Goal: Information Seeking & Learning: Check status

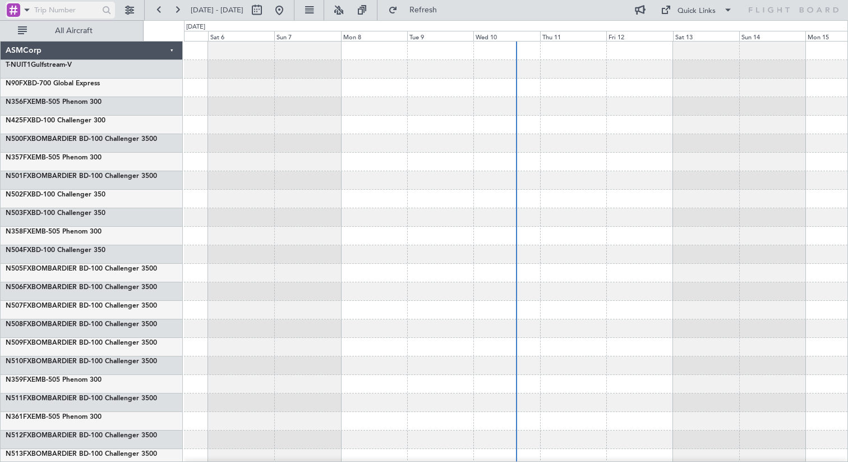
click at [27, 10] on span at bounding box center [26, 10] width 13 height 14
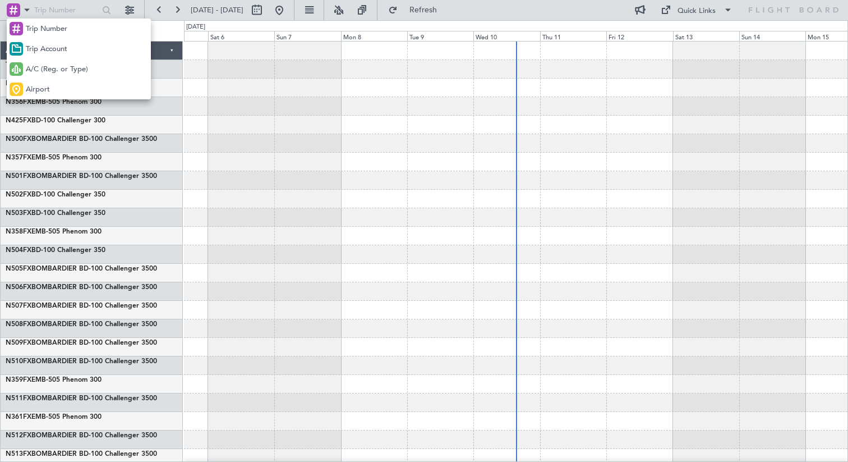
click at [288, 10] on div at bounding box center [424, 231] width 848 height 462
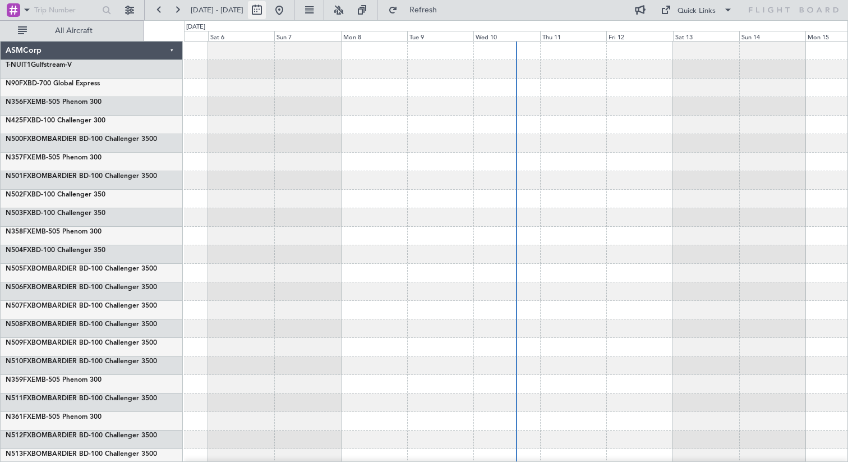
click at [266, 10] on button at bounding box center [257, 10] width 18 height 18
select select "9"
select select "2025"
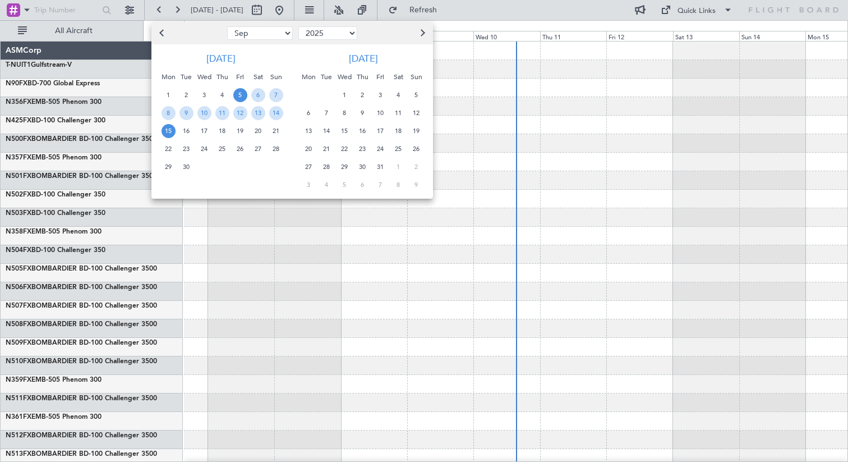
click at [256, 149] on span "27" at bounding box center [258, 149] width 14 height 14
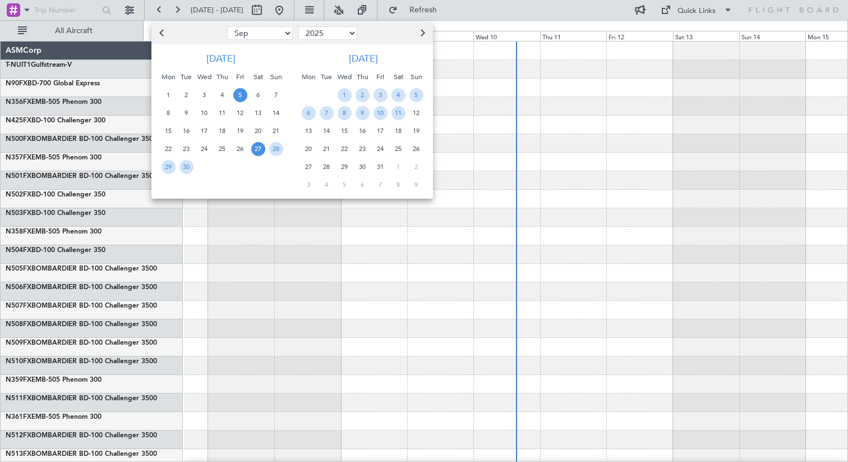
click at [240, 96] on span "5" at bounding box center [240, 95] width 14 height 14
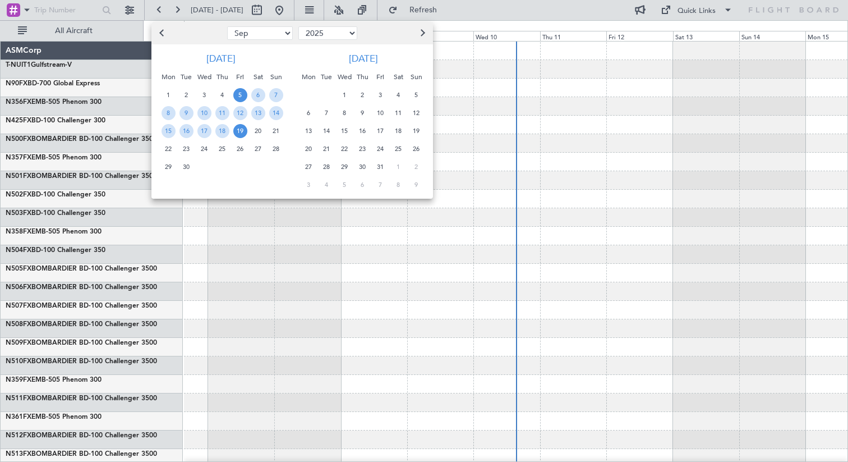
click at [243, 133] on span "19" at bounding box center [240, 131] width 14 height 14
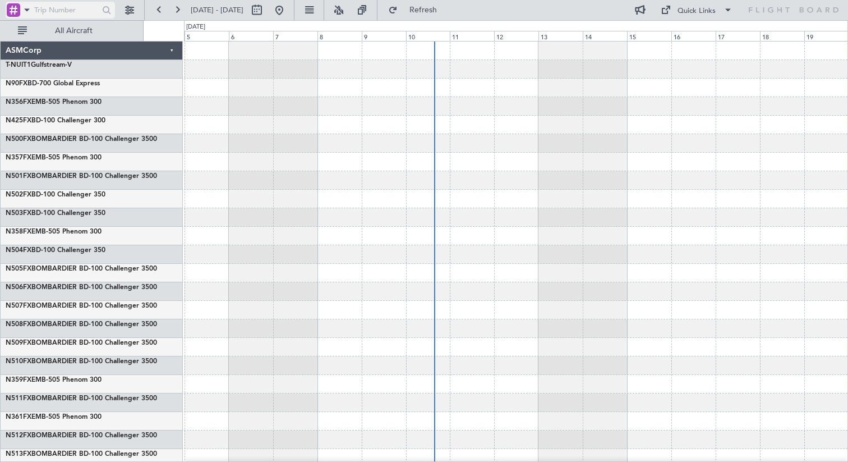
click at [50, 9] on input "text" at bounding box center [65, 10] width 62 height 17
type input "t"
click at [27, 10] on span at bounding box center [26, 10] width 13 height 14
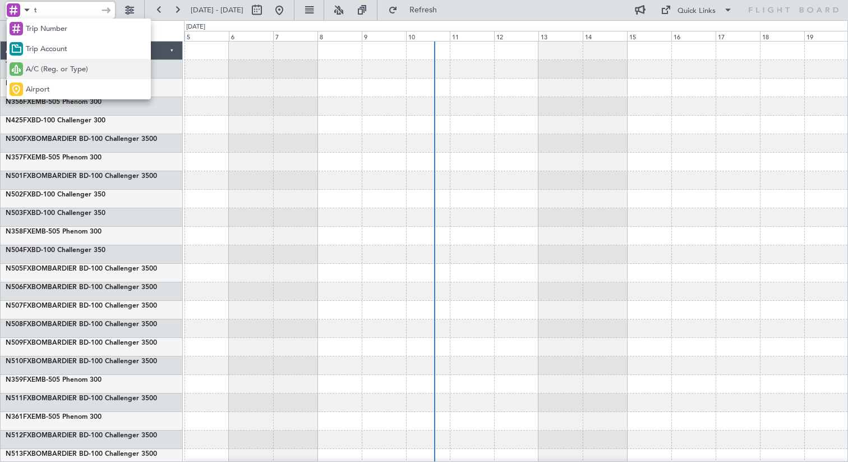
click at [43, 72] on span "A/C (Reg. or Type)" at bounding box center [57, 69] width 62 height 11
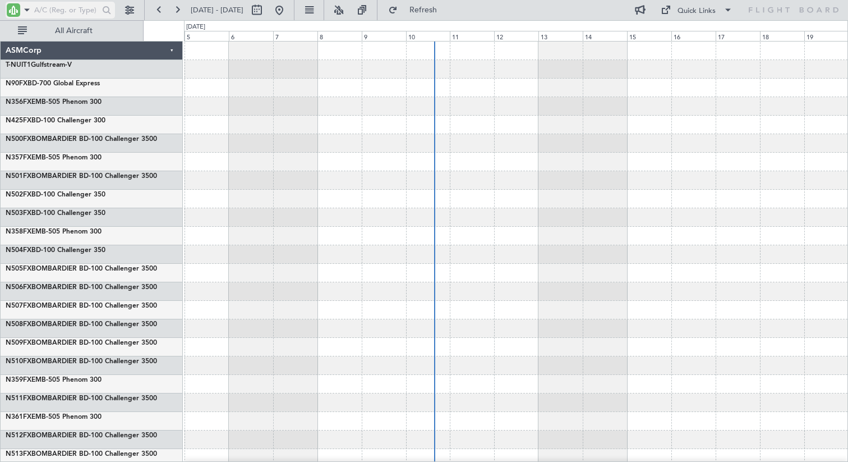
click at [50, 13] on input "text" at bounding box center [65, 10] width 62 height 17
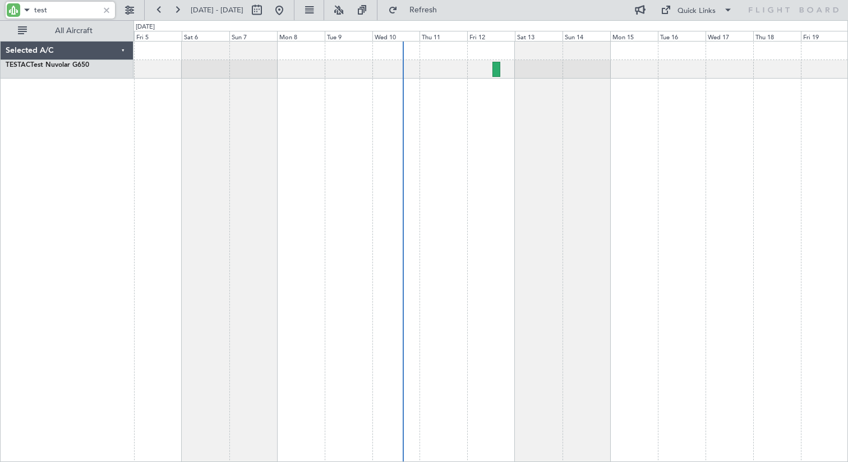
drag, startPoint x: 52, startPoint y: 10, endPoint x: 32, endPoint y: 8, distance: 20.3
click at [32, 9] on div "test" at bounding box center [60, 10] width 109 height 17
type input "test"
click at [128, 10] on button at bounding box center [130, 10] width 18 height 18
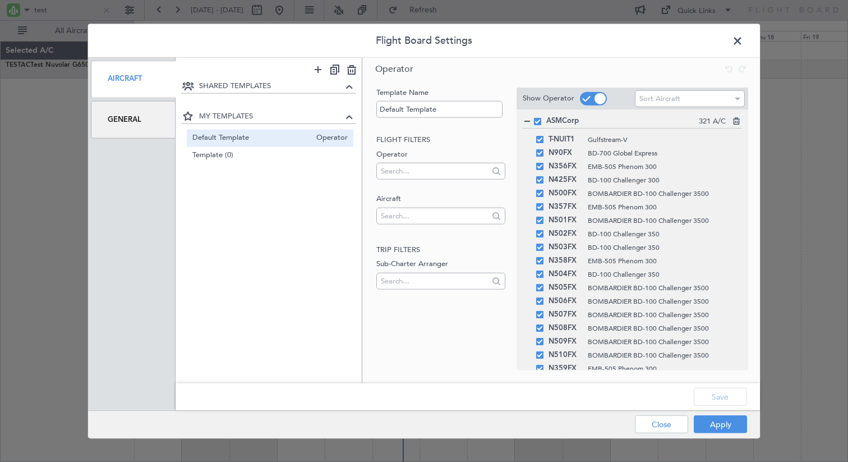
click at [139, 135] on div "General" at bounding box center [133, 119] width 85 height 38
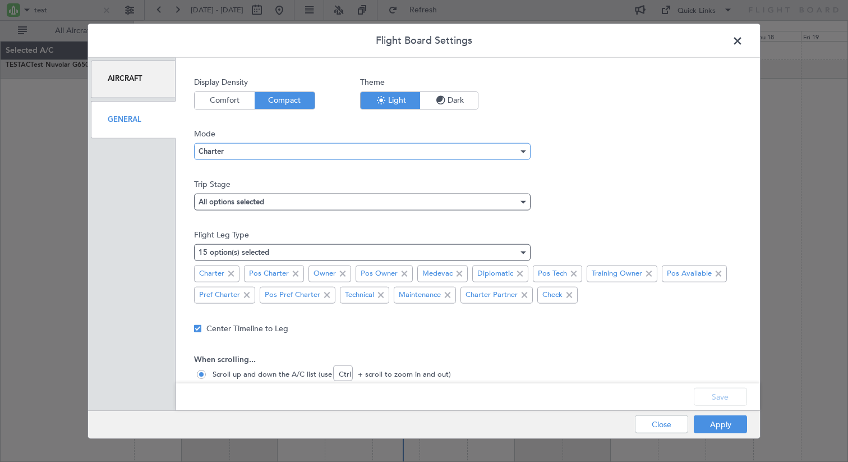
click at [276, 151] on div "Charter" at bounding box center [359, 150] width 320 height 17
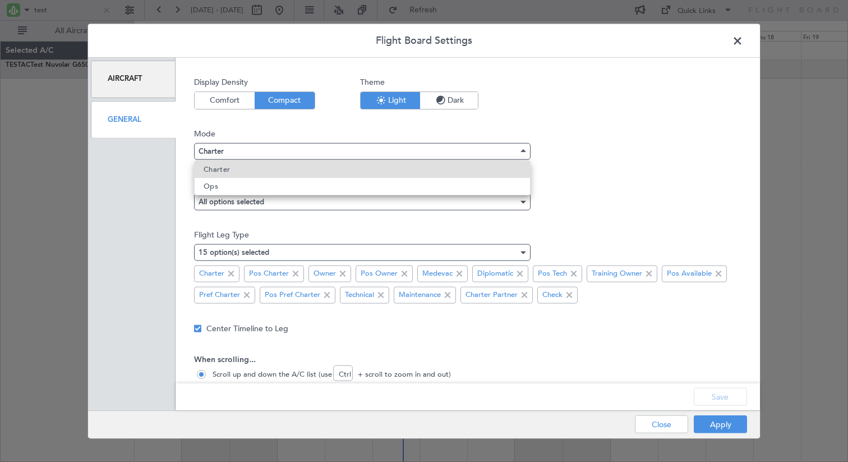
click at [616, 142] on div at bounding box center [424, 231] width 848 height 462
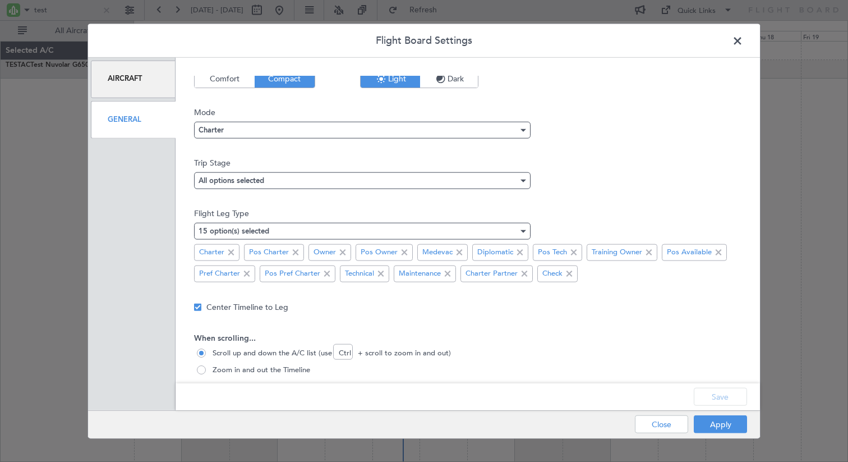
scroll to position [25, 0]
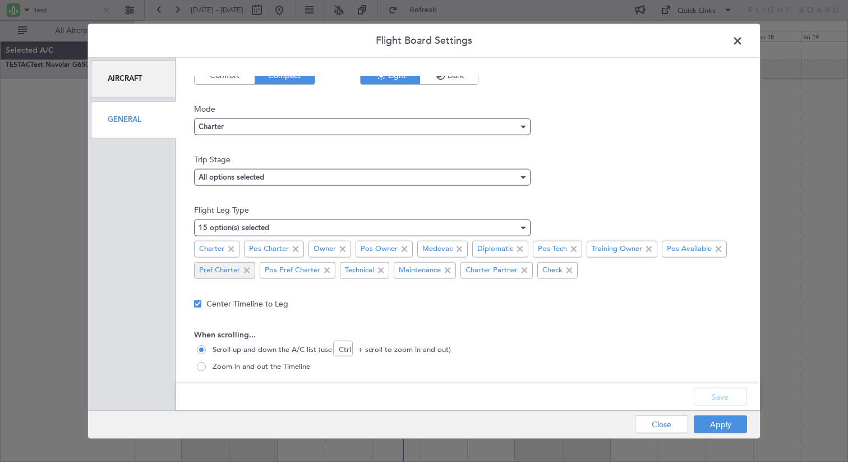
drag, startPoint x: 232, startPoint y: 250, endPoint x: 243, endPoint y: 269, distance: 21.8
click at [235, 253] on span at bounding box center [230, 248] width 13 height 13
drag, startPoint x: 248, startPoint y: 274, endPoint x: 260, endPoint y: 273, distance: 11.8
click at [248, 274] on span at bounding box center [246, 269] width 13 height 13
click at [252, 177] on mat-select-trigger "All options selected" at bounding box center [232, 176] width 66 height 7
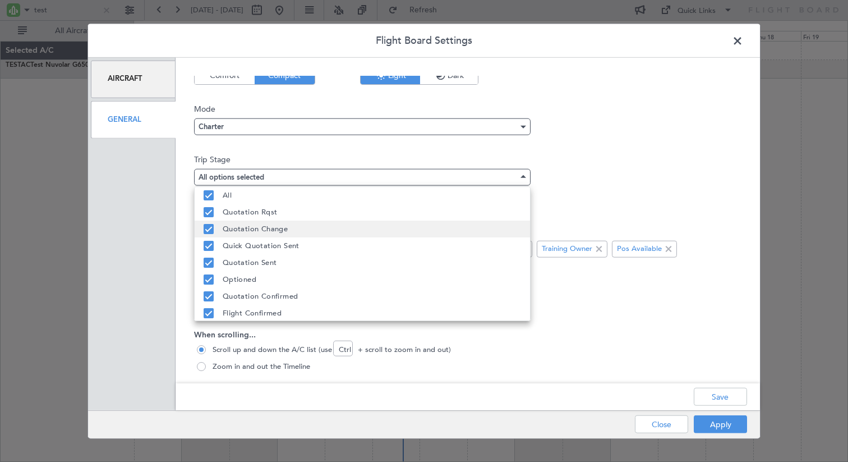
drag, startPoint x: 211, startPoint y: 228, endPoint x: 211, endPoint y: 237, distance: 9.0
click at [211, 228] on mat-pseudo-checkbox at bounding box center [209, 229] width 10 height 10
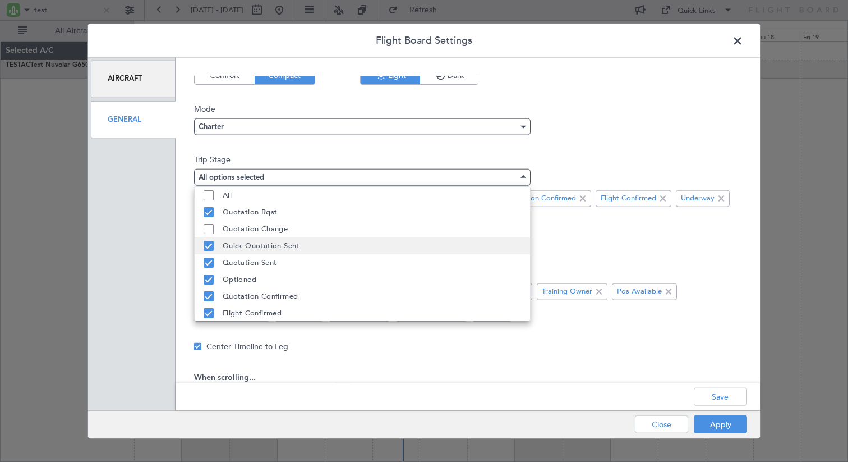
click at [207, 248] on mat-pseudo-checkbox at bounding box center [209, 246] width 10 height 10
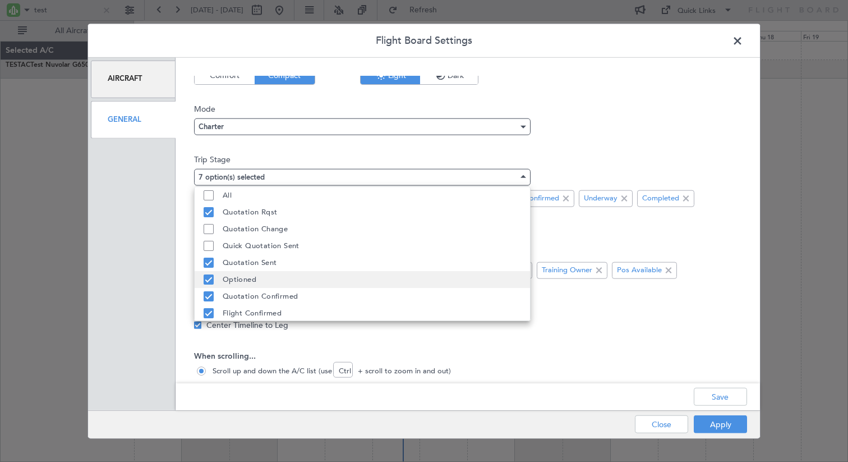
drag, startPoint x: 208, startPoint y: 261, endPoint x: 209, endPoint y: 272, distance: 10.7
click at [209, 262] on mat-pseudo-checkbox at bounding box center [209, 262] width 10 height 10
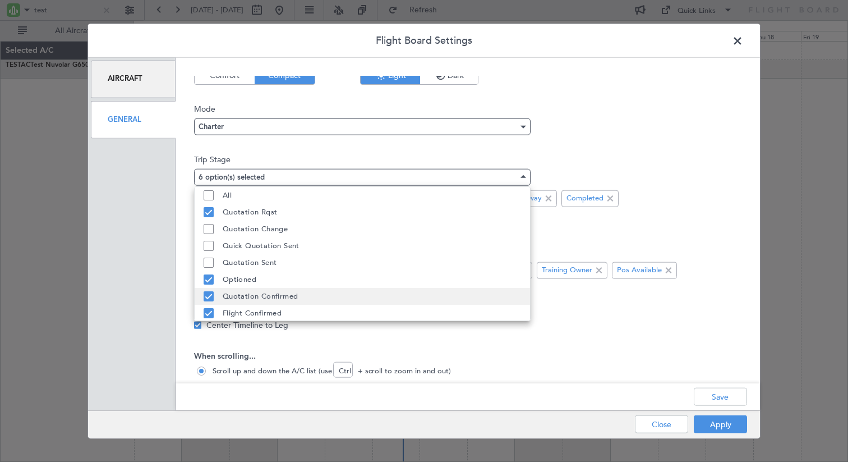
drag, startPoint x: 206, startPoint y: 293, endPoint x: 206, endPoint y: 312, distance: 19.1
click at [206, 294] on mat-pseudo-checkbox at bounding box center [209, 296] width 10 height 10
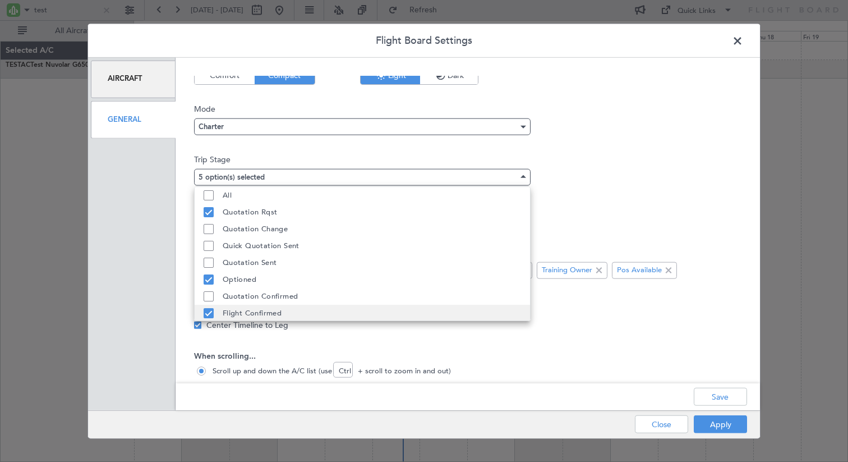
click at [206, 315] on mat-pseudo-checkbox at bounding box center [209, 313] width 10 height 10
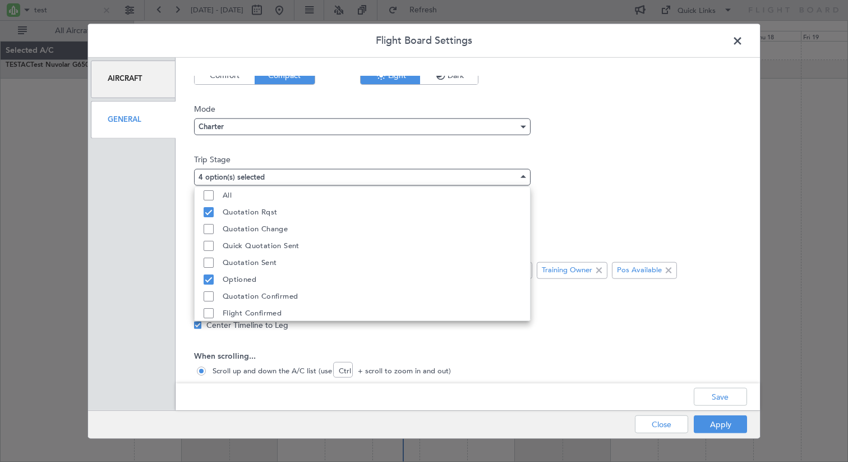
click at [607, 187] on div at bounding box center [424, 231] width 848 height 462
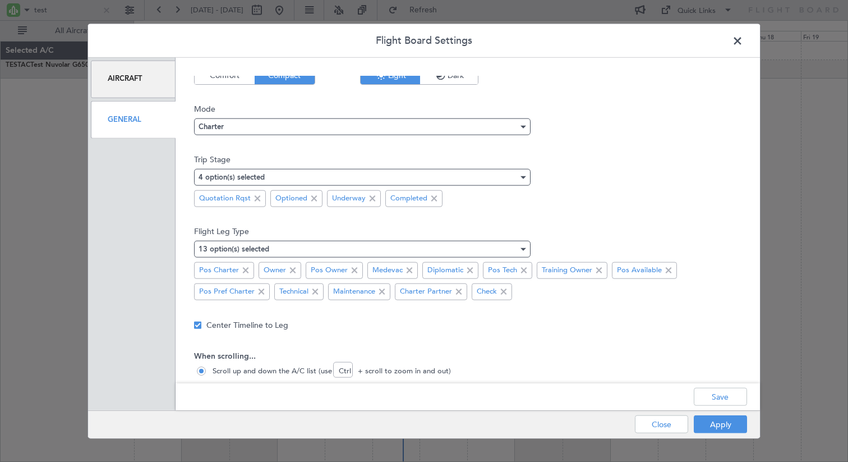
click at [743, 41] on span at bounding box center [743, 43] width 0 height 22
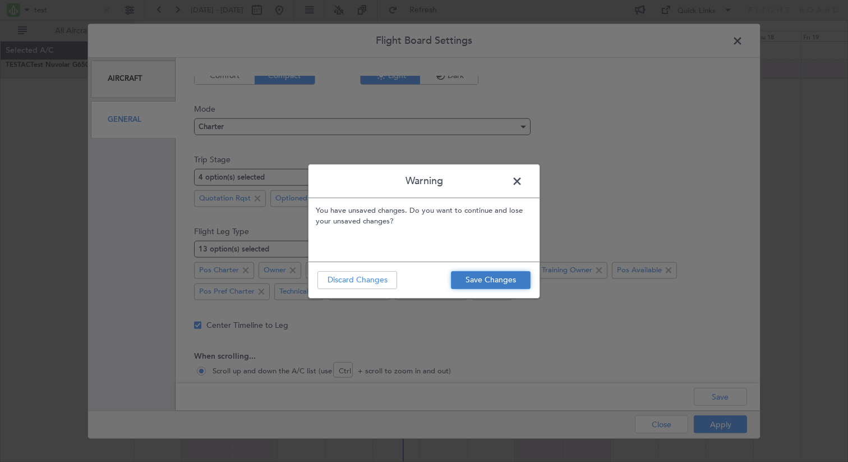
click at [486, 279] on button "Save Changes" at bounding box center [491, 280] width 80 height 18
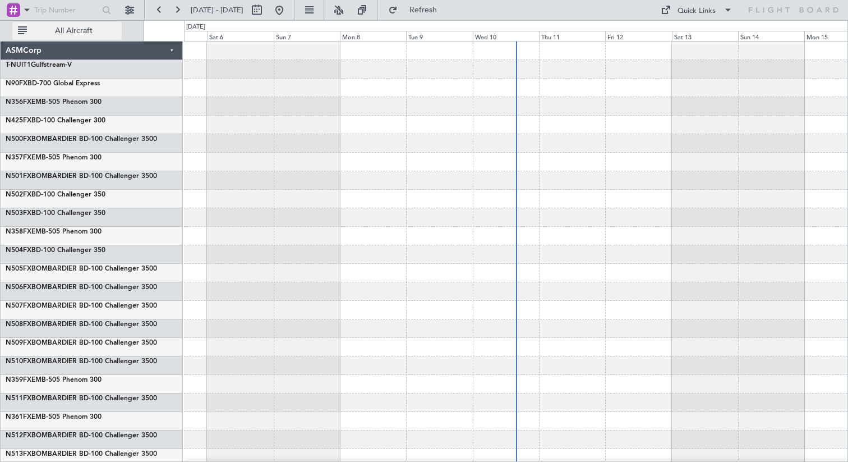
click at [86, 34] on span "All Aircraft" at bounding box center [73, 31] width 89 height 8
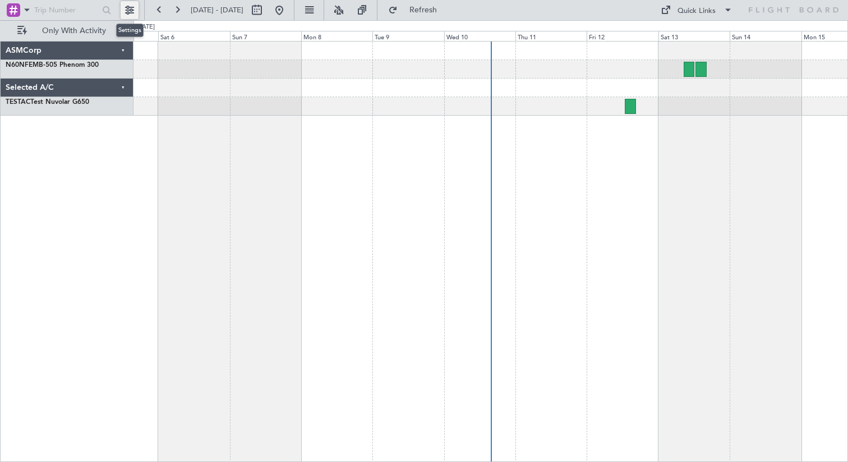
click at [130, 7] on button at bounding box center [130, 10] width 18 height 18
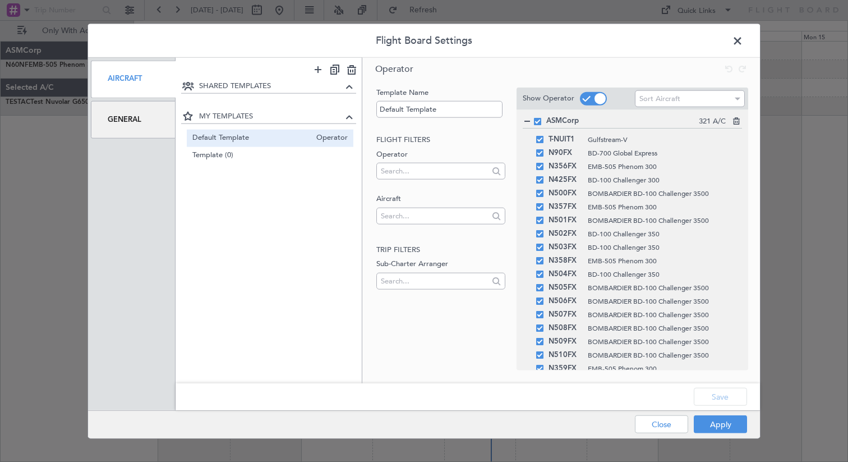
click at [55, 152] on div "Flight Board Settings Aircraft General SHARED TEMPLATES MY TEMPLATES Default Te…" at bounding box center [424, 231] width 848 height 462
click at [743, 41] on span at bounding box center [743, 43] width 0 height 22
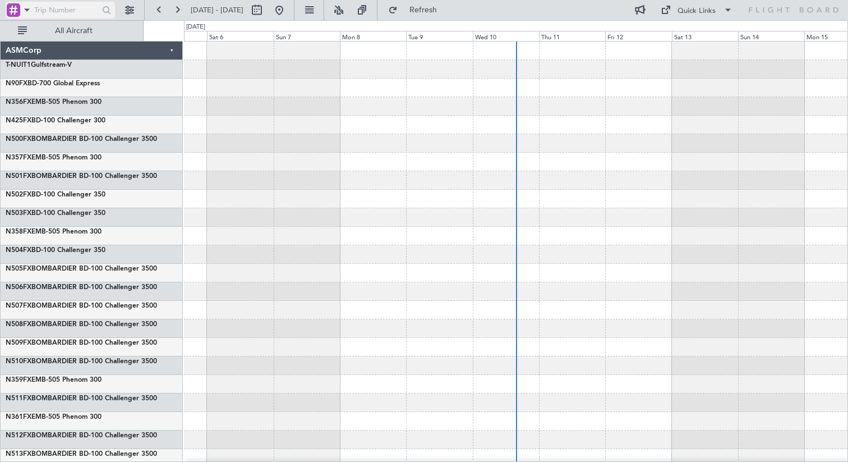
click at [23, 10] on span at bounding box center [26, 10] width 13 height 14
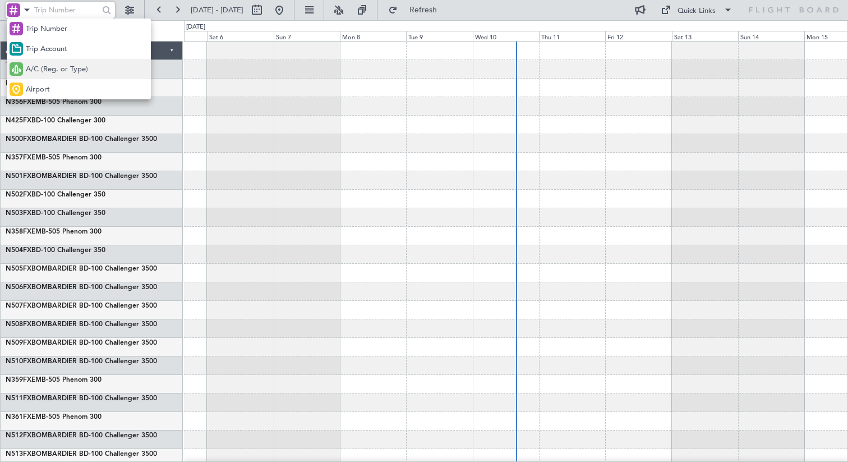
click at [46, 71] on span "A/C (Reg. or Type)" at bounding box center [57, 69] width 62 height 11
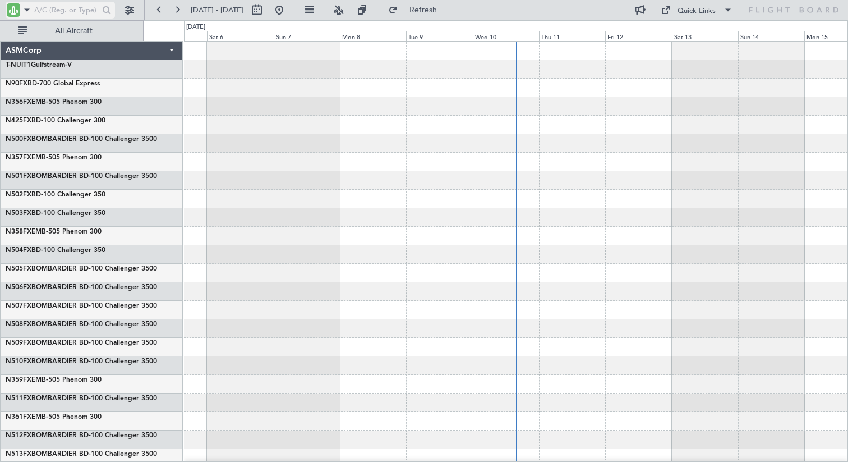
click at [46, 7] on input "text" at bounding box center [65, 10] width 62 height 17
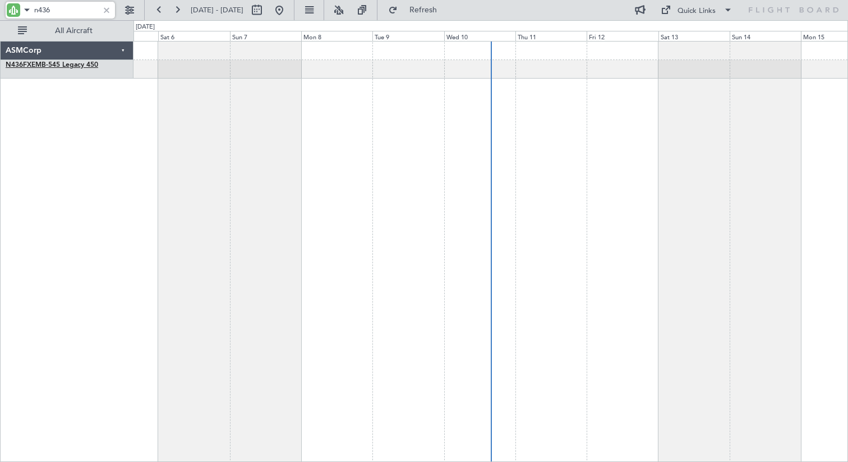
click at [51, 66] on link "N436FX EMB-545 Legacy 450" at bounding box center [52, 65] width 93 height 7
click at [126, 10] on button at bounding box center [130, 10] width 18 height 18
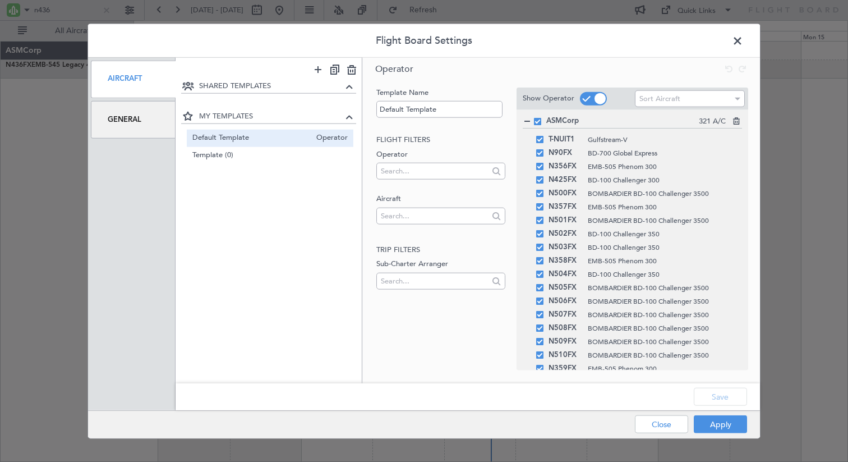
click at [131, 116] on div "General" at bounding box center [133, 119] width 85 height 38
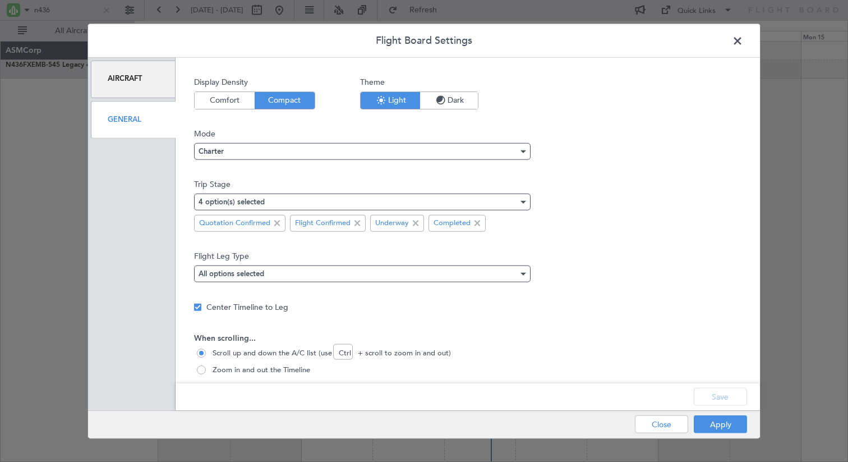
click at [438, 99] on icon "button" at bounding box center [440, 99] width 13 height 17
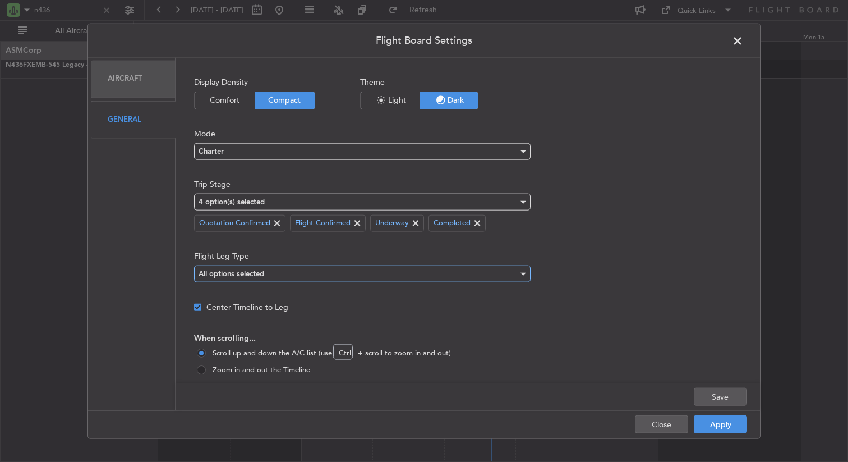
click at [297, 269] on div "All options selected" at bounding box center [359, 273] width 320 height 17
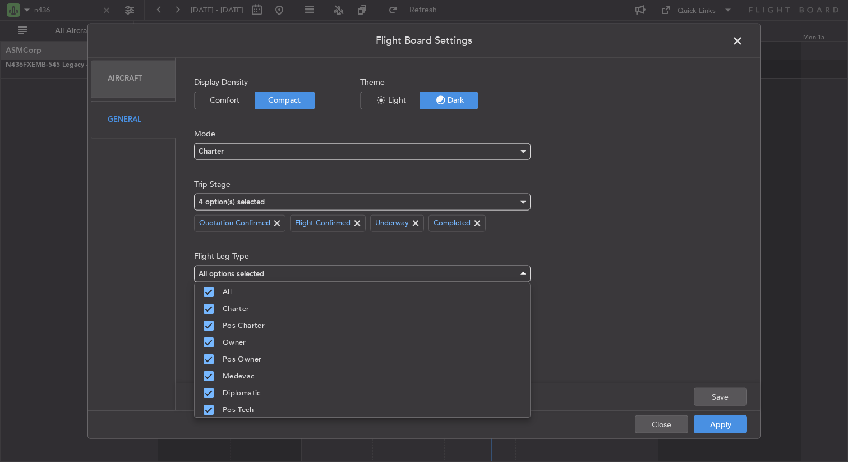
click at [564, 256] on div at bounding box center [424, 231] width 848 height 462
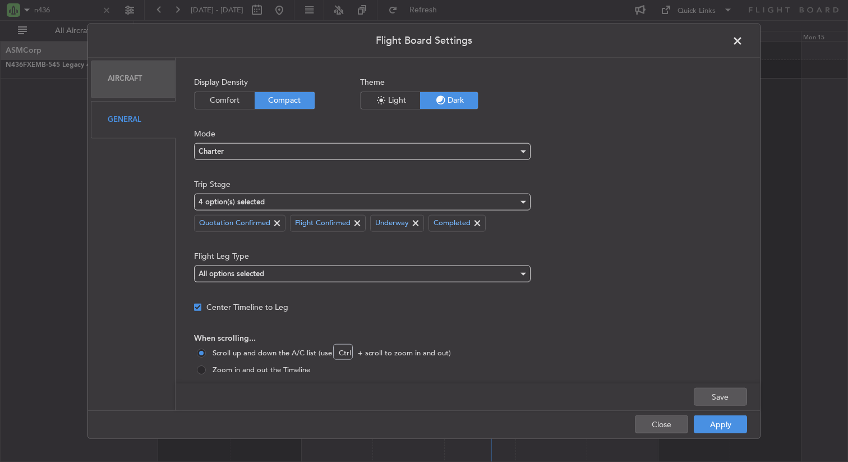
click at [126, 75] on div "Aircraft" at bounding box center [133, 79] width 85 height 38
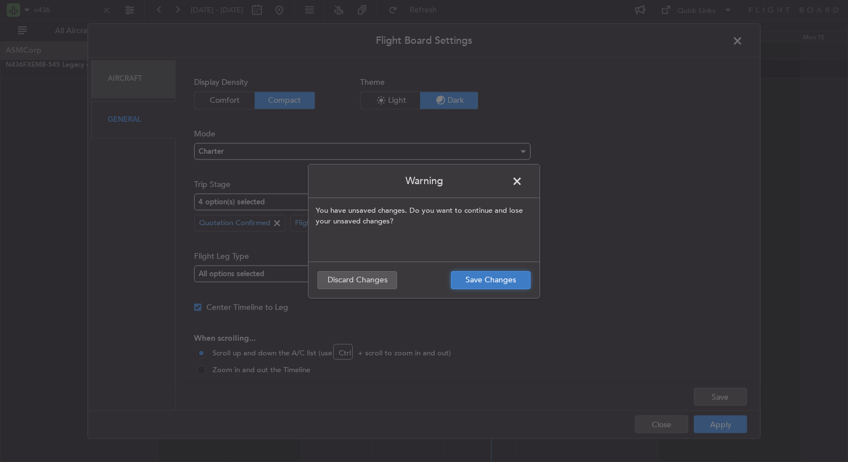
click at [479, 281] on button "Save Changes" at bounding box center [491, 280] width 80 height 18
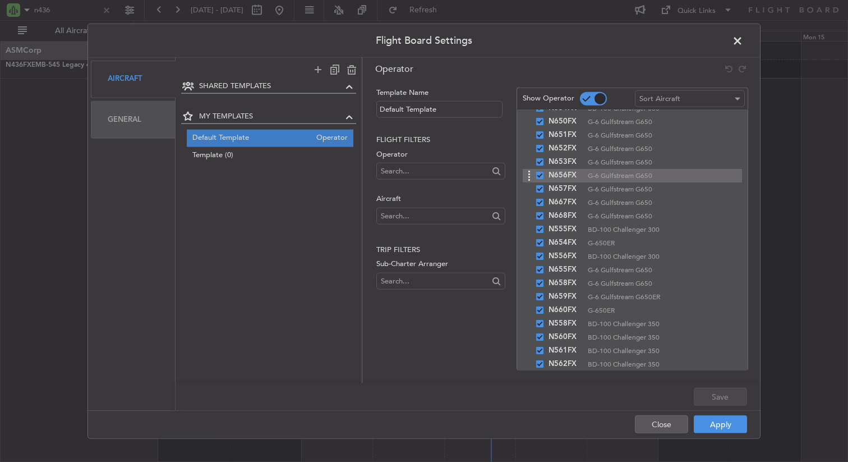
scroll to position [1728, 0]
click at [39, 97] on div "Flight Board Settings Aircraft General SHARED TEMPLATES MY TEMPLATES Default Te…" at bounding box center [424, 231] width 848 height 462
click at [53, 118] on div "Flight Board Settings Aircraft General SHARED TEMPLATES MY TEMPLATES Default Te…" at bounding box center [424, 231] width 848 height 462
click at [743, 42] on span at bounding box center [743, 43] width 0 height 22
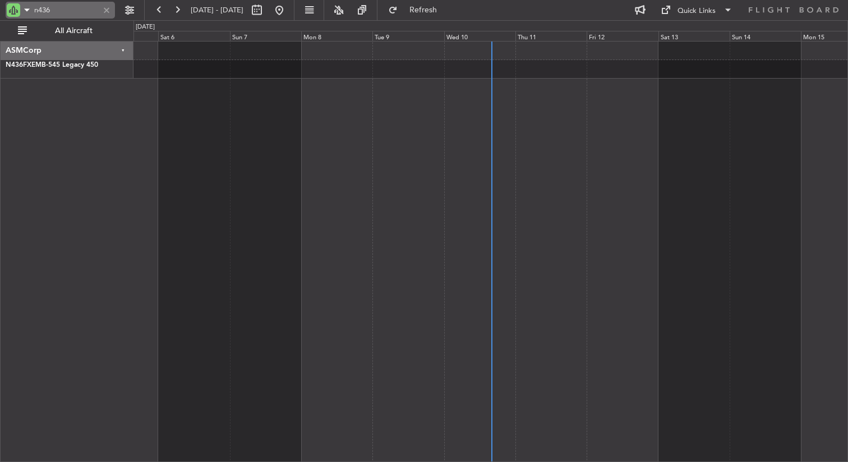
click at [60, 12] on input "n436" at bounding box center [65, 10] width 62 height 17
click at [82, 84] on link "N360VJ BD-100 Challenger 300" at bounding box center [55, 83] width 99 height 7
type input "n360"
click at [117, 84] on div "N360VJ BD-100 Challenger 300" at bounding box center [69, 84] width 127 height 10
click at [123, 90] on div "N360VJ BD-100 Challenger 300" at bounding box center [67, 94] width 132 height 30
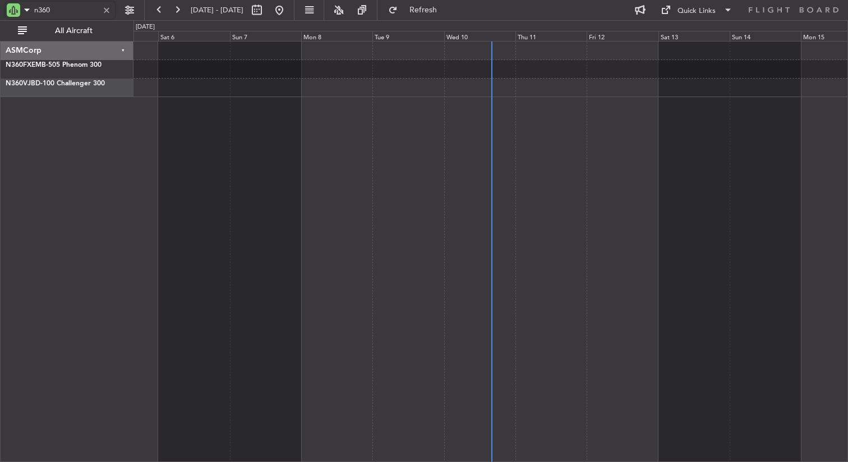
click at [116, 93] on div "N360VJ BD-100 Challenger 300" at bounding box center [67, 94] width 132 height 30
click at [103, 8] on div at bounding box center [106, 10] width 12 height 12
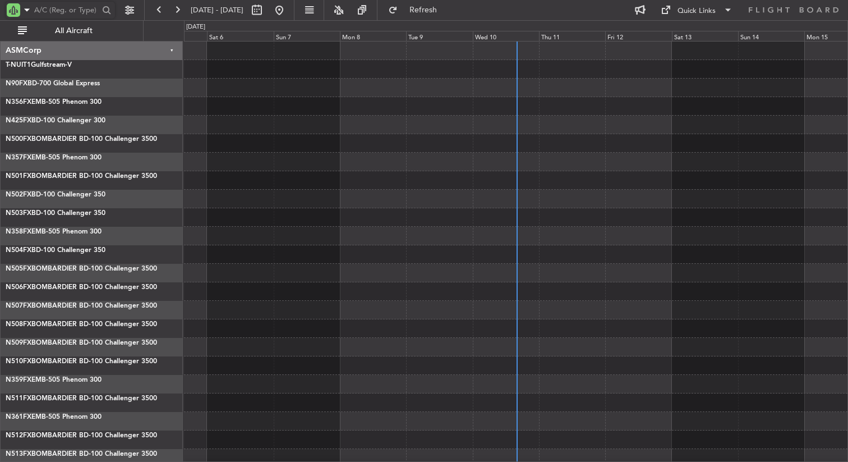
click at [26, 13] on span at bounding box center [26, 10] width 13 height 14
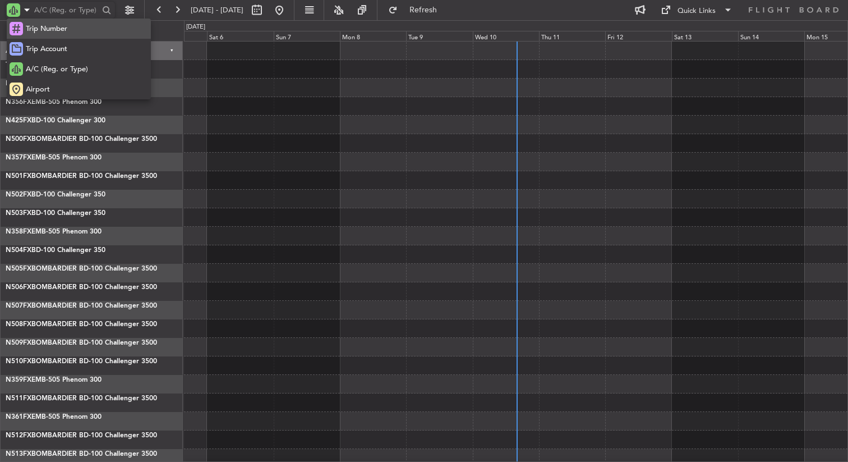
click at [49, 34] on span "Trip Number" at bounding box center [46, 29] width 41 height 11
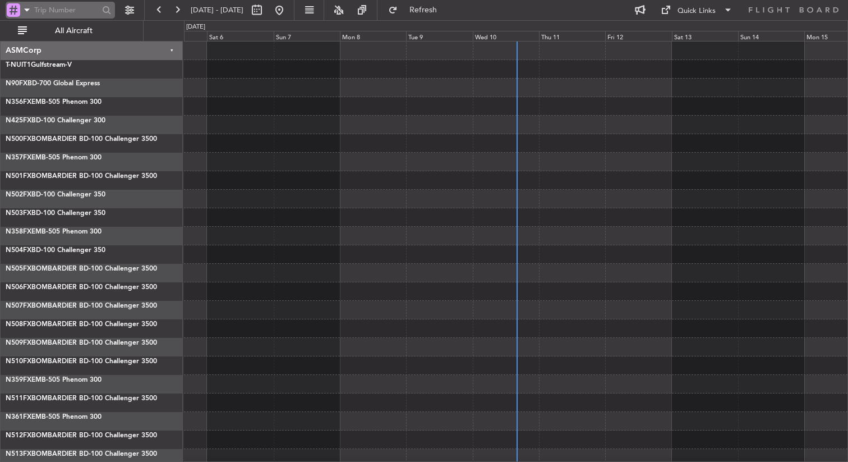
click at [52, 12] on input "text" at bounding box center [65, 10] width 62 height 17
paste input "TST090925001"
click at [85, 7] on input "TST090925001" at bounding box center [65, 10] width 62 height 17
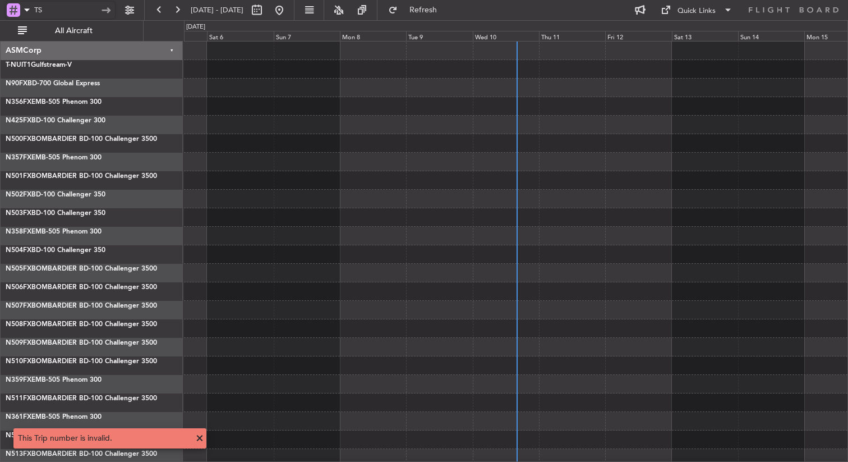
click at [68, 10] on input "TS" at bounding box center [65, 10] width 62 height 17
type input "T"
click at [26, 11] on span at bounding box center [26, 10] width 13 height 14
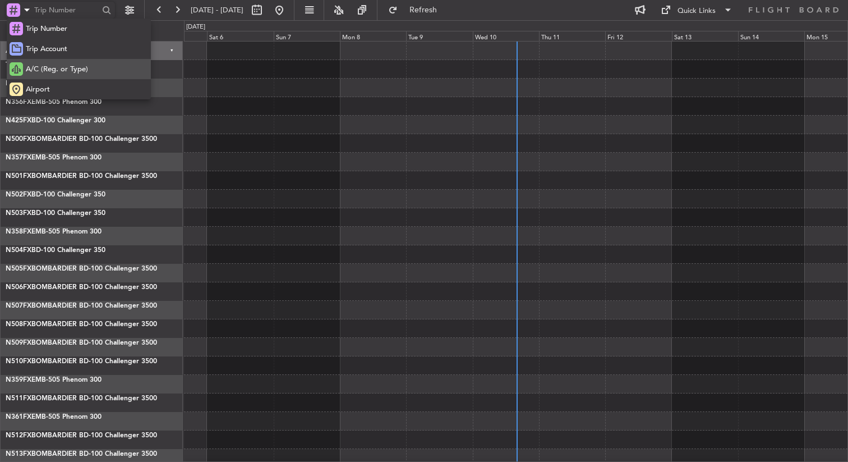
click at [53, 71] on span "A/C (Reg. or Type)" at bounding box center [57, 69] width 62 height 11
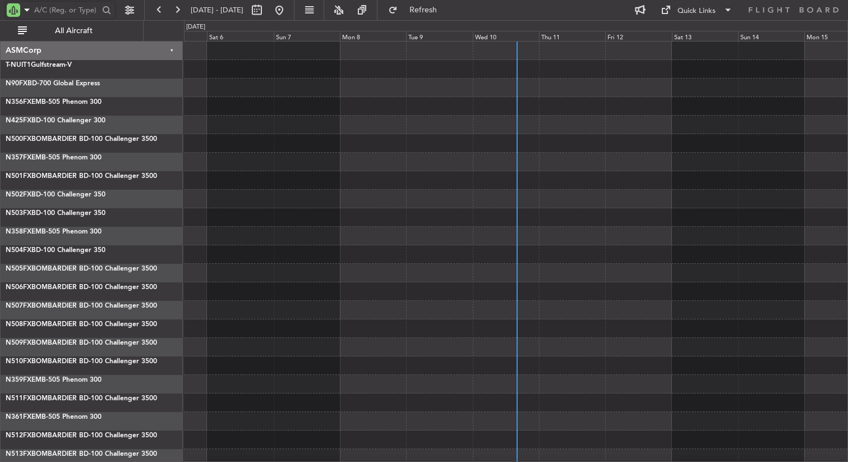
click at [54, 10] on input "text" at bounding box center [65, 10] width 62 height 17
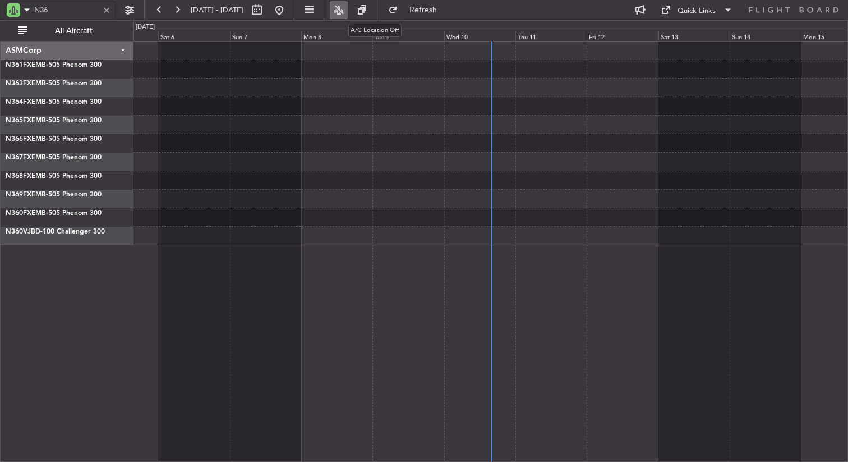
click at [348, 8] on button at bounding box center [339, 10] width 18 height 18
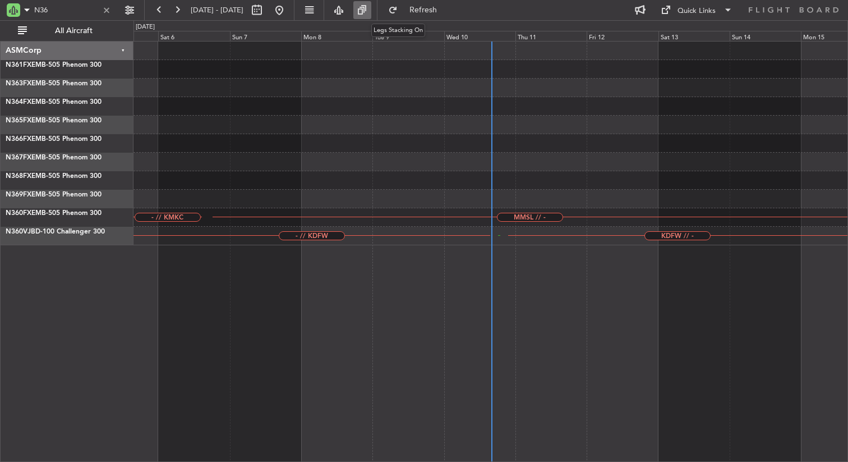
click at [371, 8] on button at bounding box center [362, 10] width 18 height 18
click at [132, 12] on button at bounding box center [130, 10] width 18 height 18
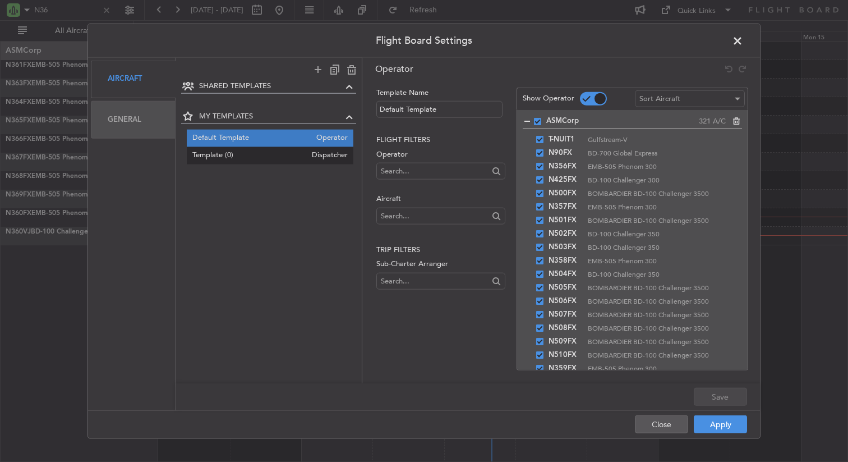
click at [275, 154] on span "Template (0)" at bounding box center [249, 156] width 114 height 12
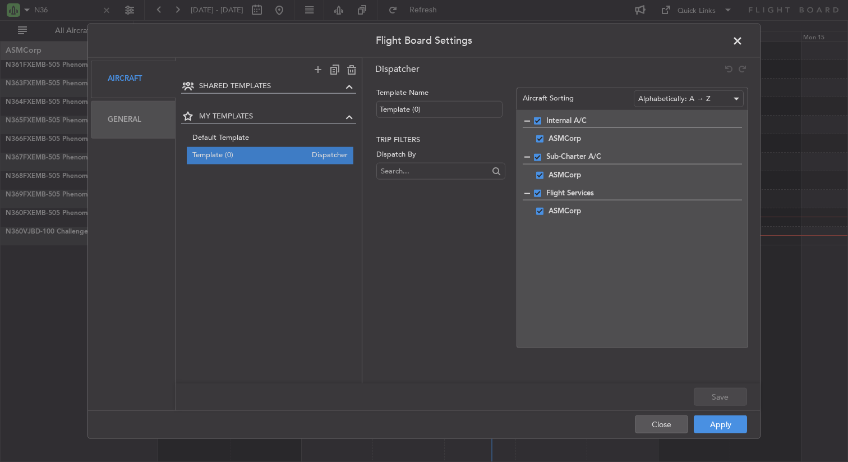
click at [794, 100] on div "Flight Board Settings Aircraft General SHARED TEMPLATES MY TEMPLATES Default Te…" at bounding box center [424, 231] width 848 height 462
click at [722, 421] on button "Apply" at bounding box center [720, 424] width 53 height 18
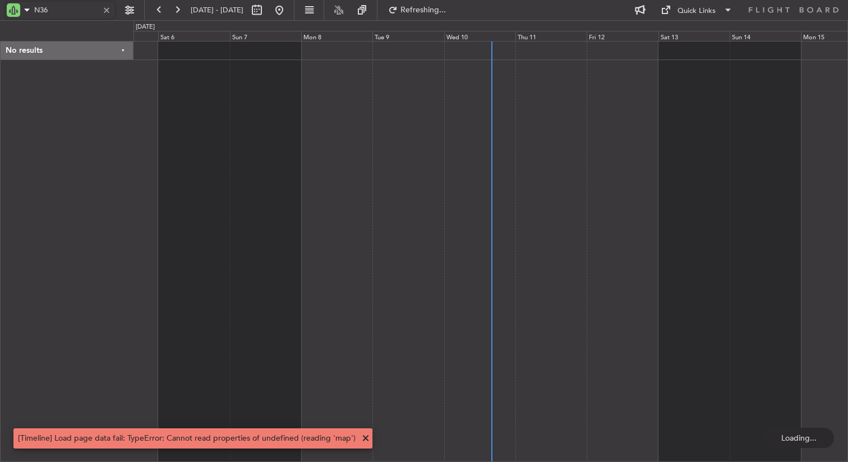
click at [70, 10] on input "N36" at bounding box center [65, 10] width 62 height 17
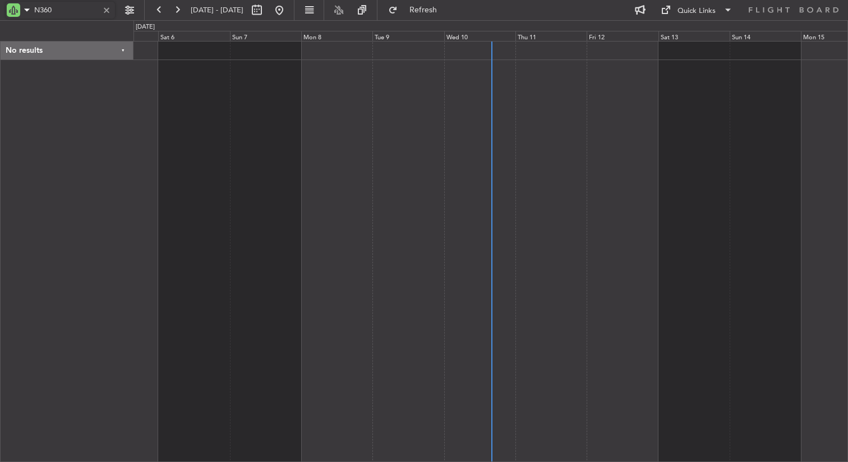
type input "N360"
